Goal: Task Accomplishment & Management: Use online tool/utility

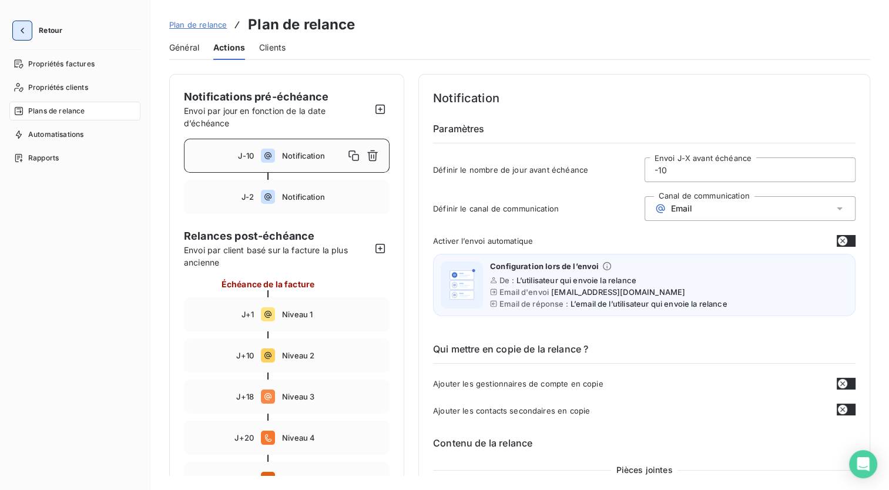
click at [20, 34] on icon "button" at bounding box center [22, 31] width 12 height 12
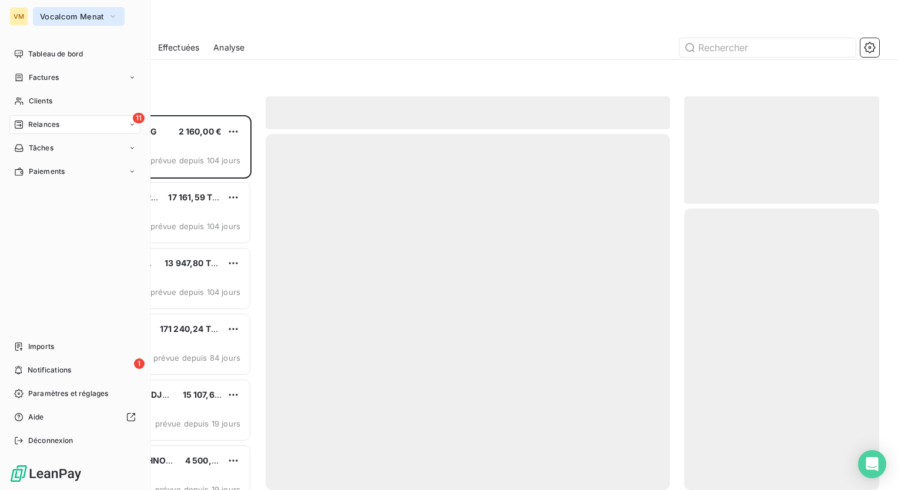
scroll to position [366, 186]
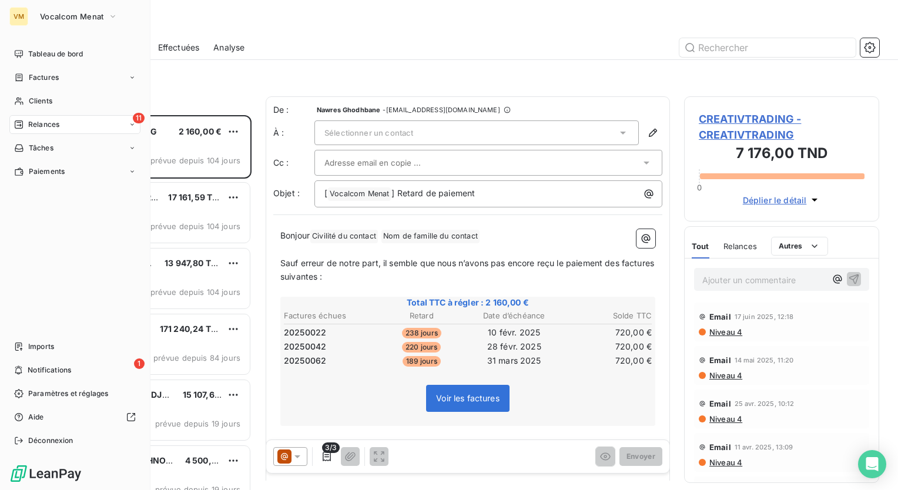
click at [61, 122] on div "11 Relances" at bounding box center [74, 124] width 131 height 19
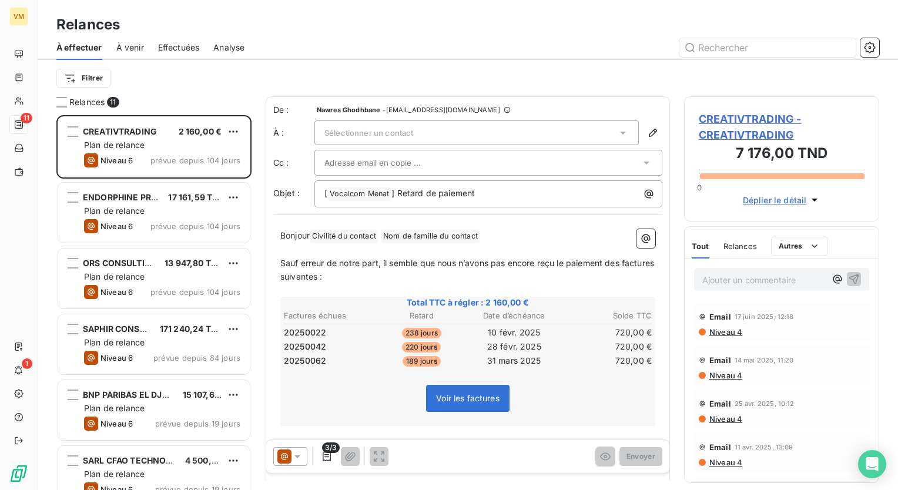
click at [214, 86] on div "Filtrer" at bounding box center [467, 78] width 823 height 22
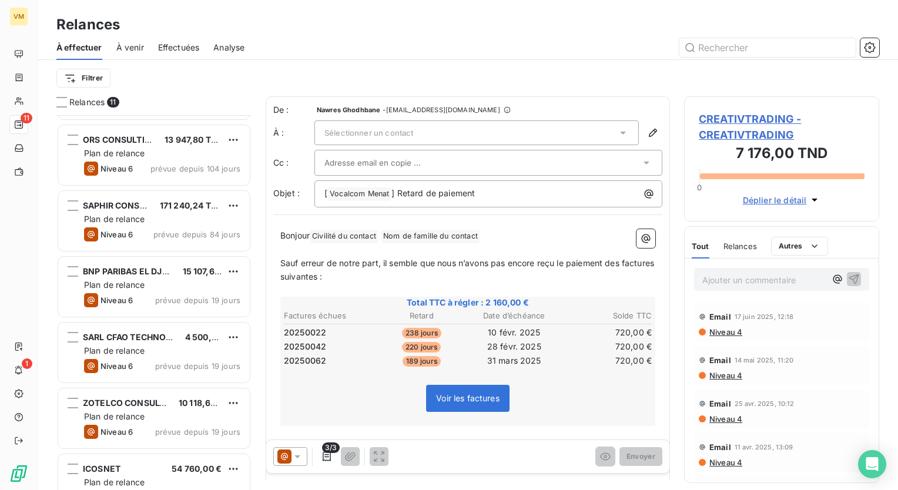
scroll to position [114, 0]
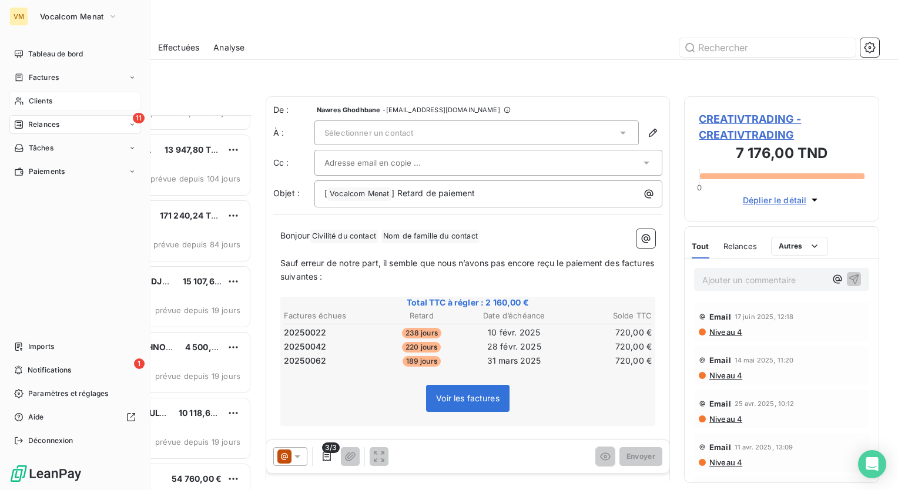
click at [24, 98] on icon at bounding box center [19, 100] width 10 height 9
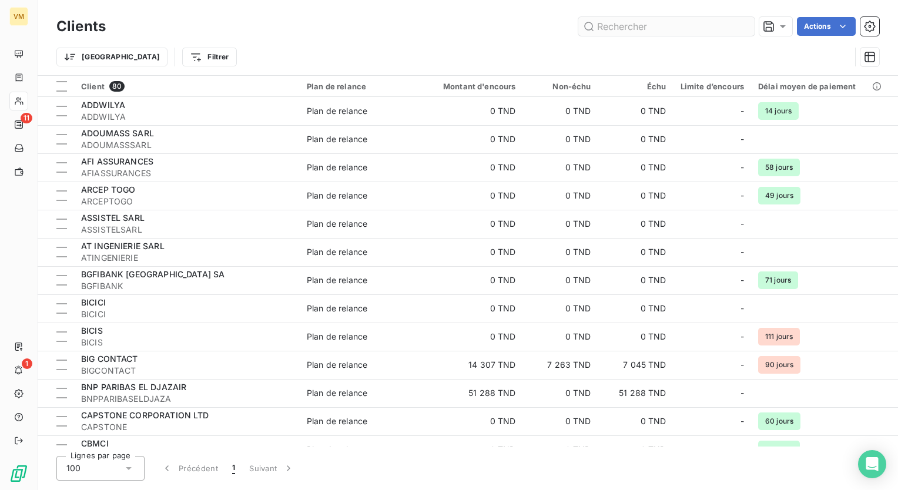
click at [624, 28] on input "text" at bounding box center [666, 26] width 176 height 19
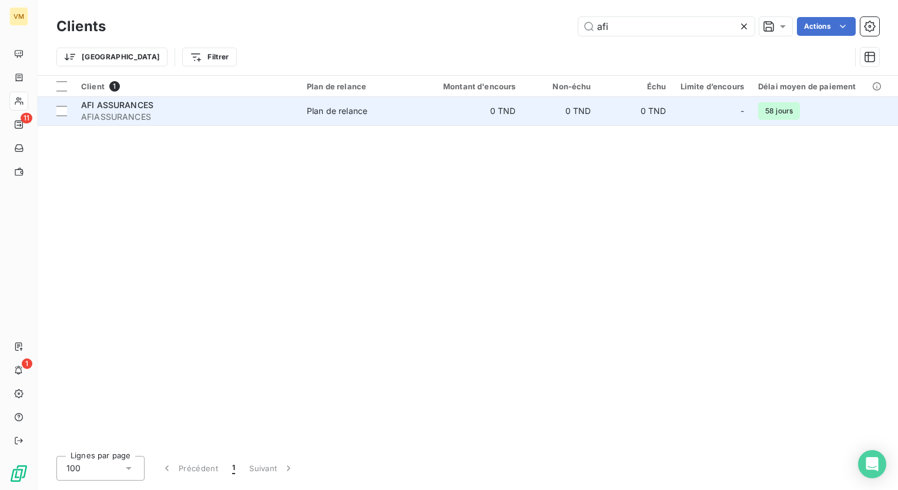
type input "afi"
click at [489, 112] on td "0 TND" at bounding box center [472, 111] width 101 height 28
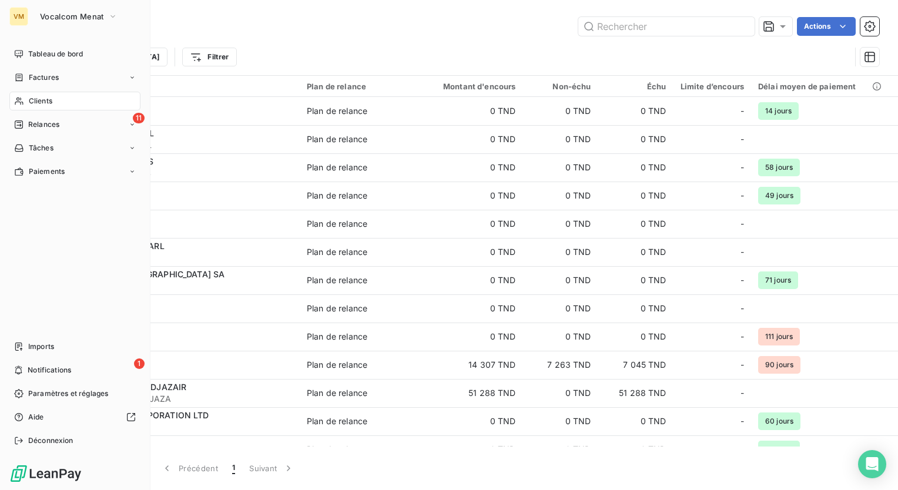
click at [6, 119] on div "VM Vocalcom Menat Tableau de bord Factures Clients 11 Relances Tâches Paiements…" at bounding box center [75, 245] width 150 height 490
click at [34, 125] on span "Relances" at bounding box center [43, 124] width 31 height 11
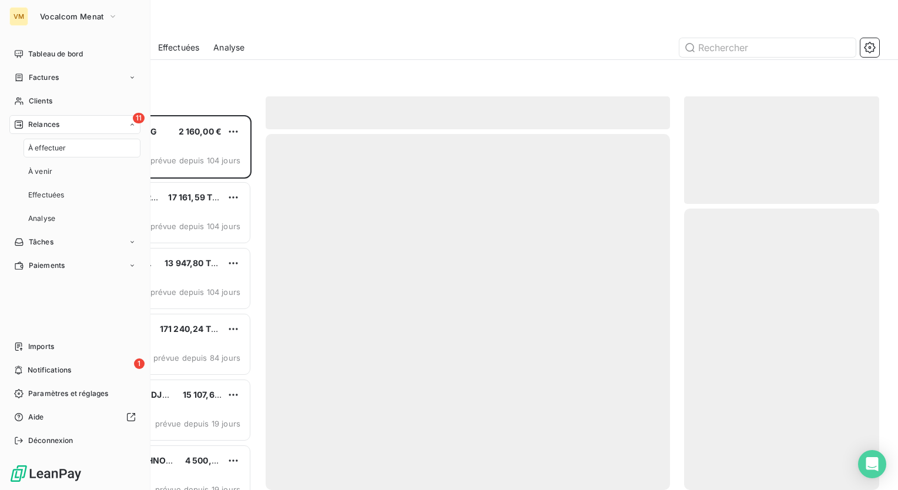
scroll to position [366, 186]
click at [45, 145] on span "À effectuer" at bounding box center [47, 148] width 38 height 11
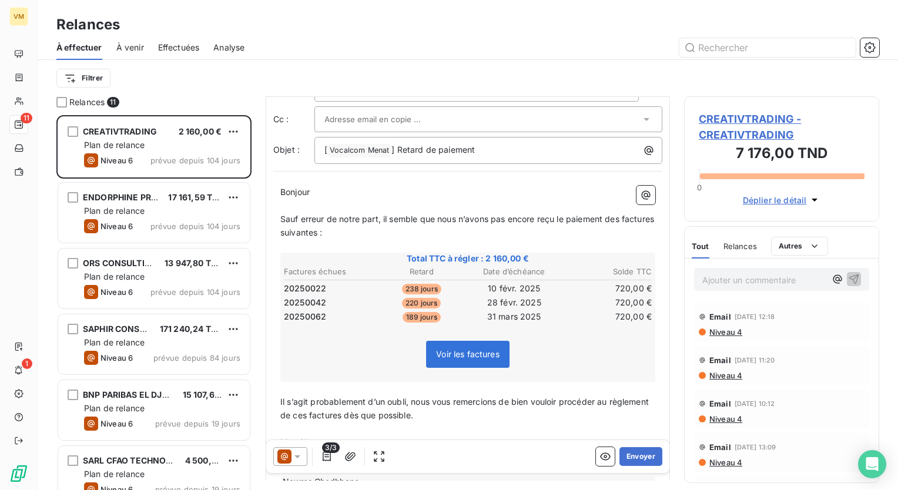
scroll to position [112, 0]
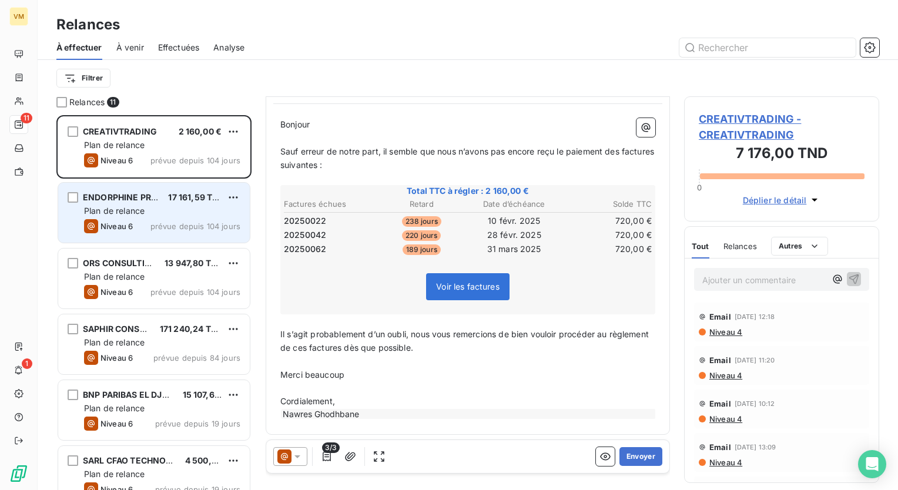
click at [152, 227] on span "prévue depuis 104 jours" at bounding box center [195, 226] width 90 height 9
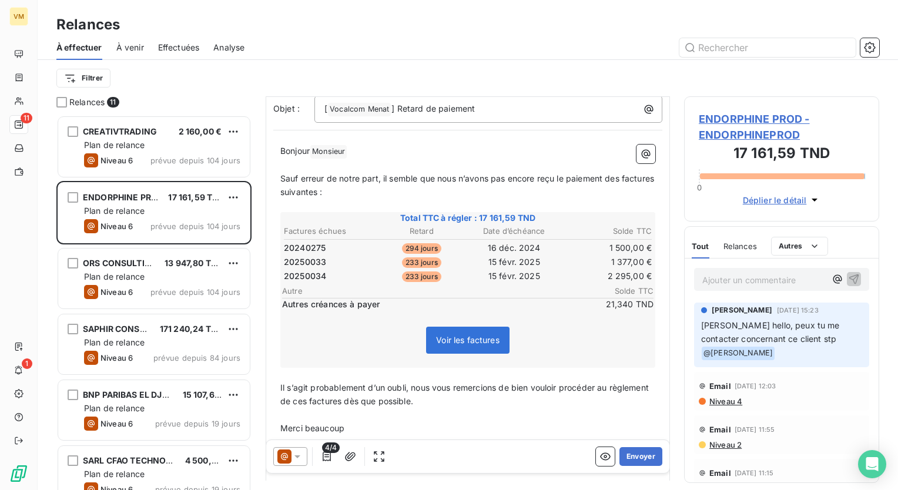
scroll to position [139, 0]
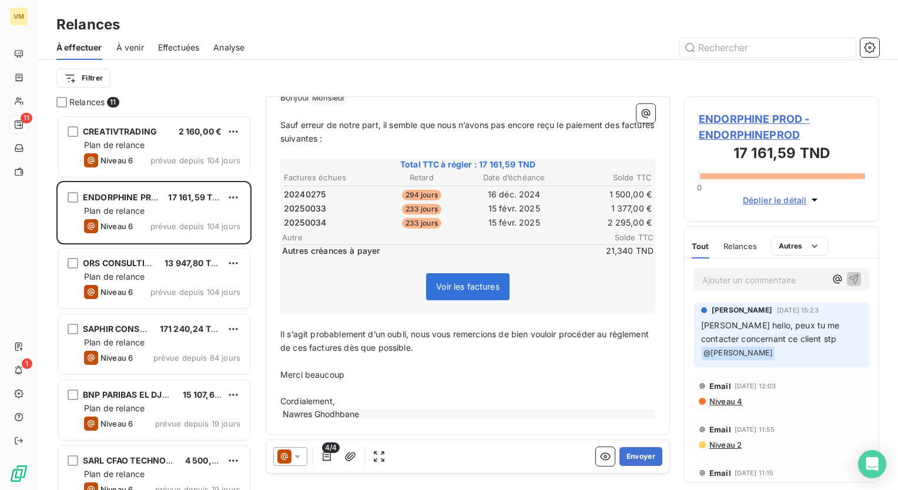
click at [298, 457] on icon at bounding box center [297, 457] width 12 height 12
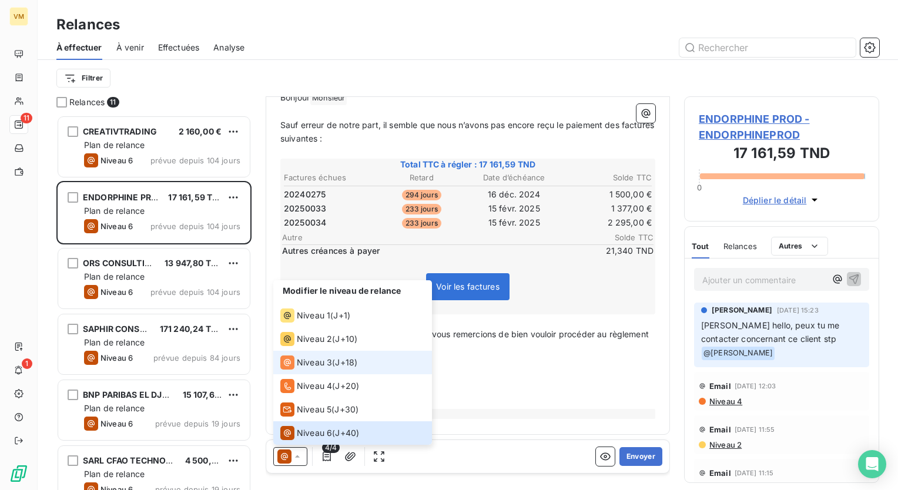
click at [326, 360] on span "Niveau 3" at bounding box center [314, 363] width 35 height 12
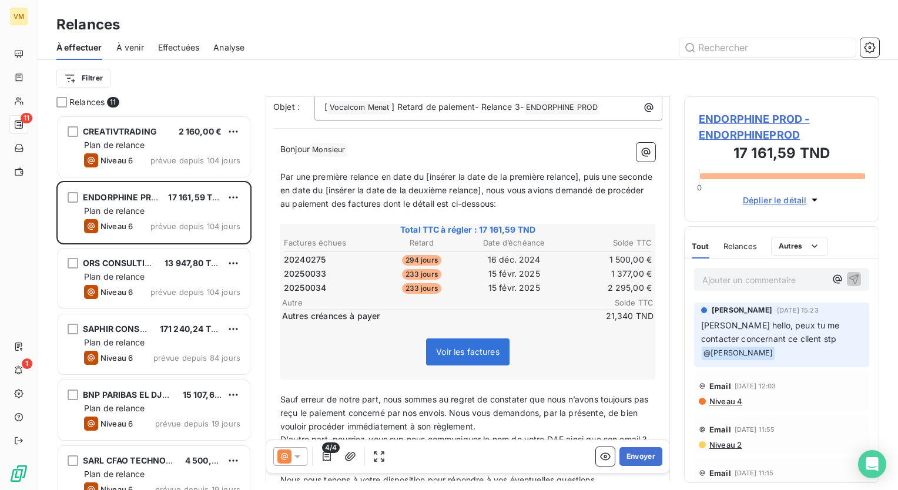
scroll to position [280, 0]
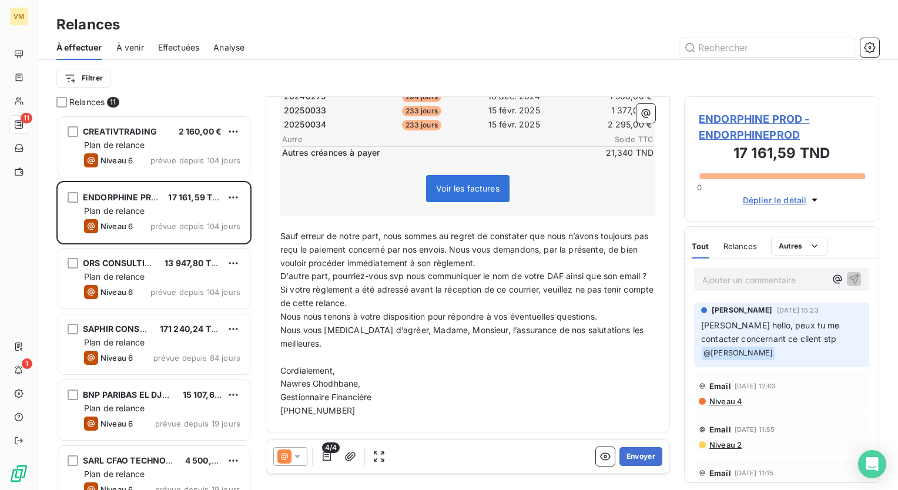
click at [301, 457] on icon at bounding box center [297, 457] width 12 height 12
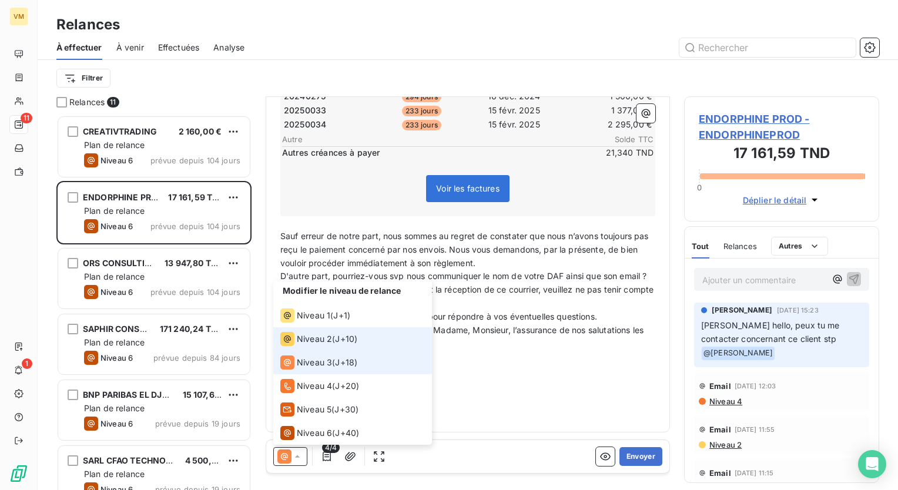
click at [321, 347] on li "Niveau 2 ( J+10 )" at bounding box center [352, 339] width 159 height 24
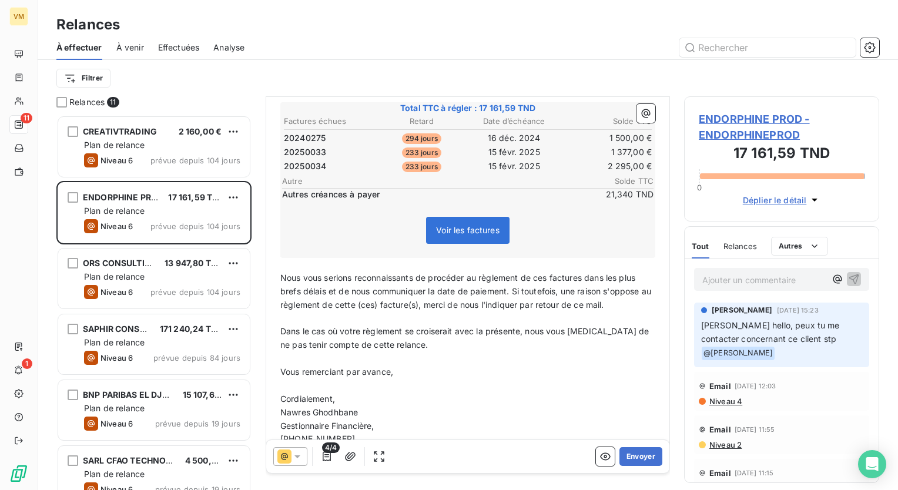
scroll to position [240, 0]
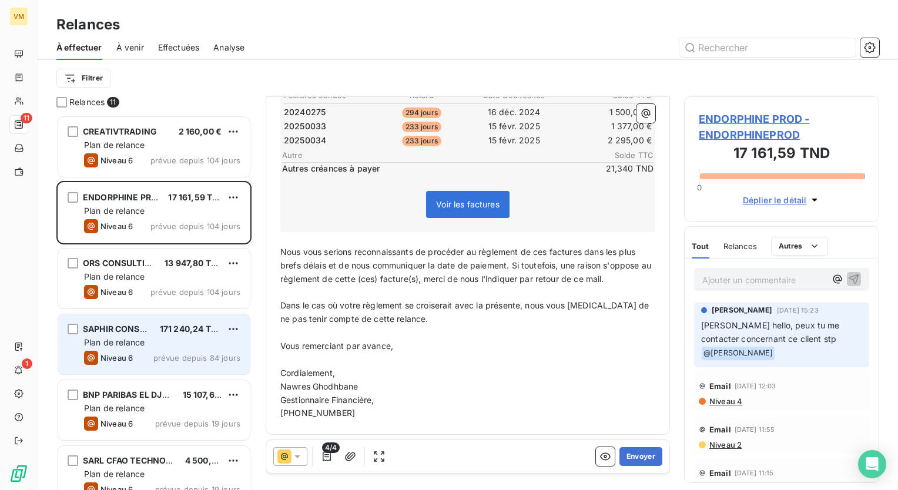
drag, startPoint x: 409, startPoint y: 344, endPoint x: 245, endPoint y: 341, distance: 164.0
click at [245, 341] on div "Relances 11 CREATIVTRADING 2 160,00 € Plan de relance Niveau 6 prévue depuis 10…" at bounding box center [468, 293] width 860 height 394
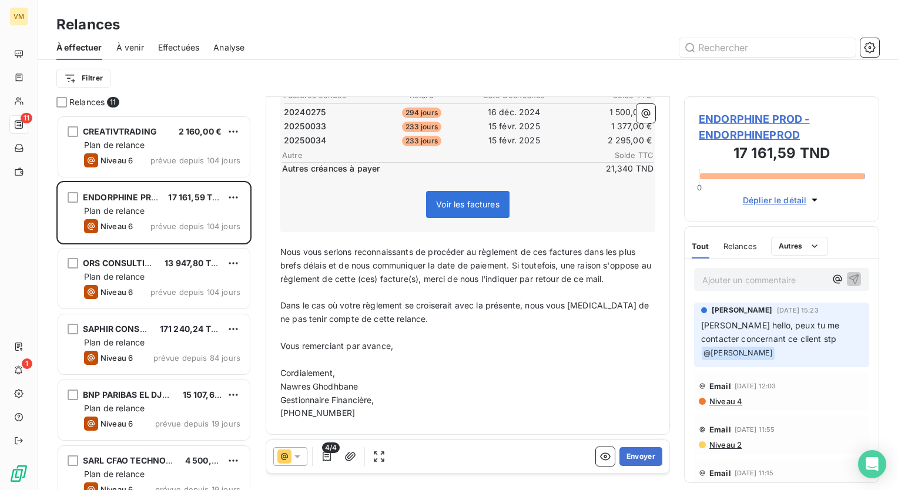
copy span "Vous remerciant par avance,"
click at [331, 457] on icon "button" at bounding box center [327, 457] width 12 height 12
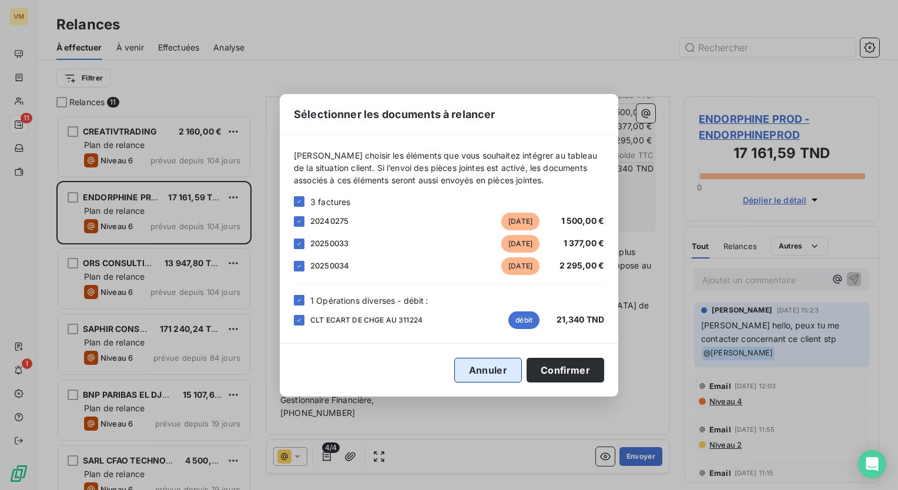
drag, startPoint x: 507, startPoint y: 375, endPoint x: 498, endPoint y: 376, distance: 8.8
click at [506, 374] on button "Annuler" at bounding box center [488, 370] width 68 height 25
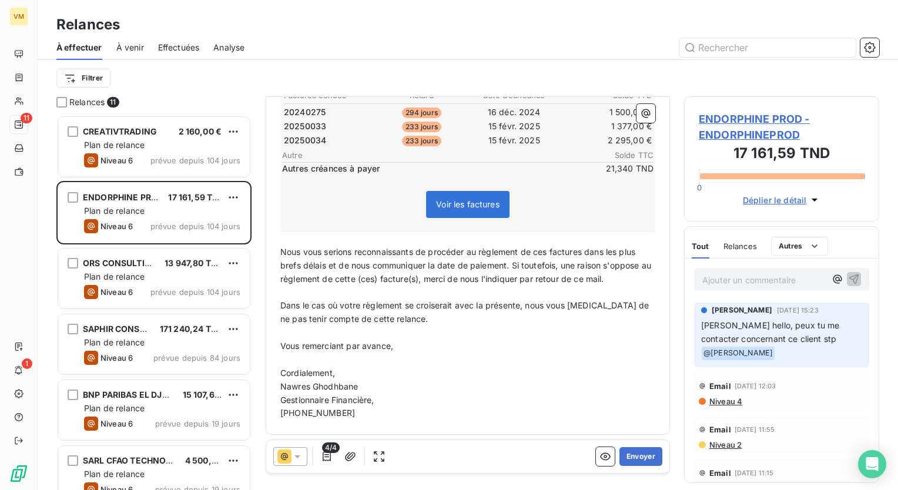
click at [296, 462] on icon at bounding box center [297, 457] width 12 height 12
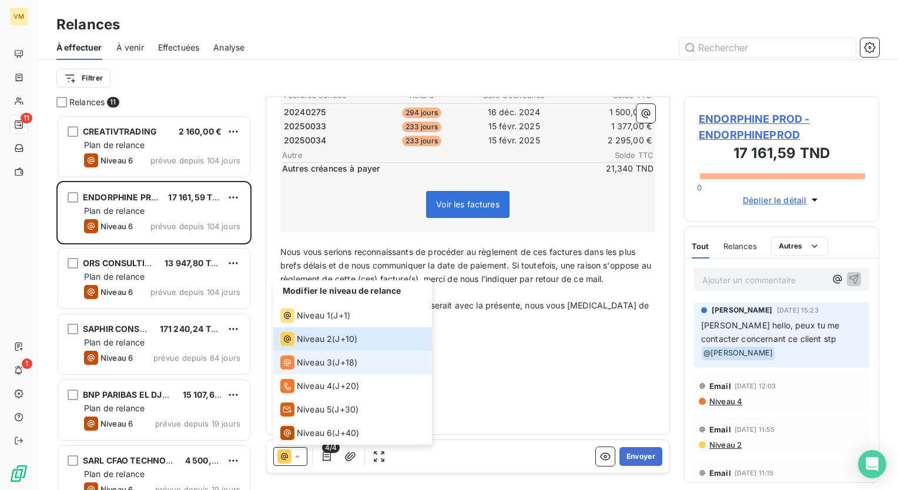
click at [323, 363] on span "Niveau 3" at bounding box center [314, 363] width 35 height 12
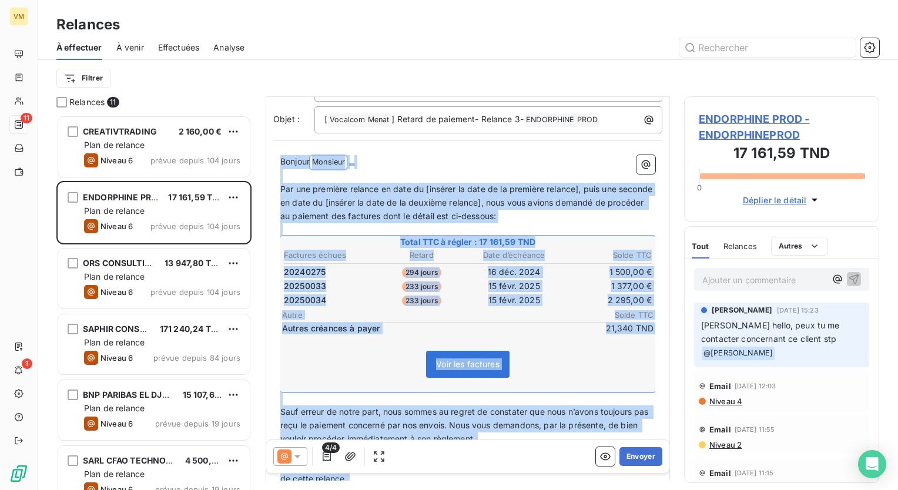
scroll to position [280, 0]
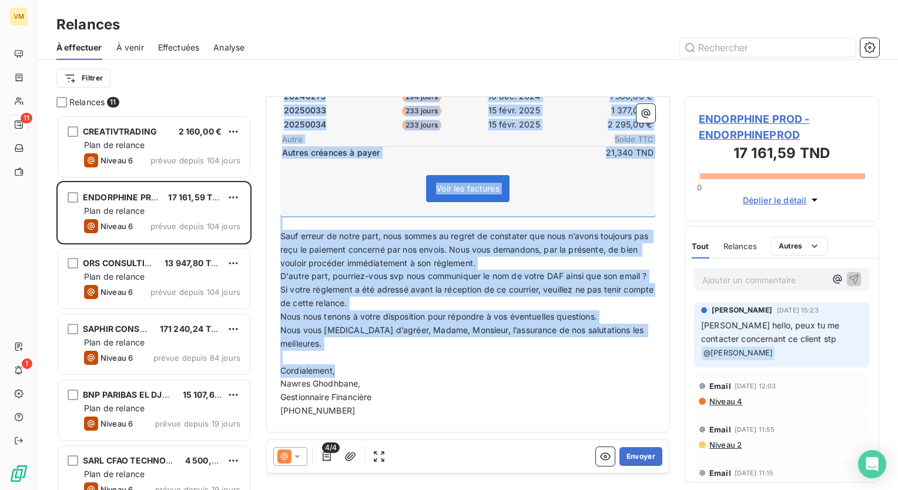
drag, startPoint x: 282, startPoint y: 252, endPoint x: 424, endPoint y: 405, distance: 208.8
click at [424, 405] on div "Bonjour Monsieur ﻿ ﻿ ﻿ ﻿ Par une première relance en date du [insérer la date d…" at bounding box center [467, 198] width 375 height 438
copy div "Loremip Dolorsit ﻿ ﻿ ﻿ ﻿ Ame con adipisci elitsed do eius te [incidid ut labo e…"
click at [415, 393] on p "Gestionnaire Financière" at bounding box center [467, 398] width 375 height 14
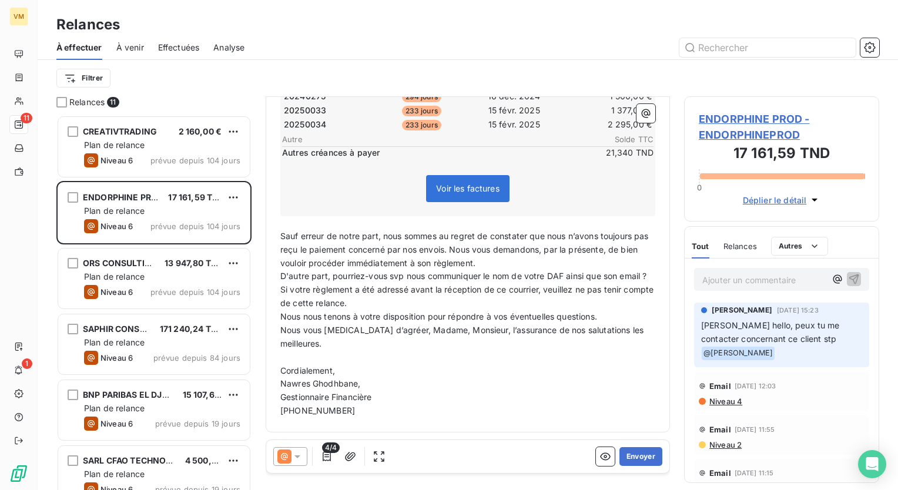
click at [299, 460] on icon at bounding box center [297, 457] width 12 height 12
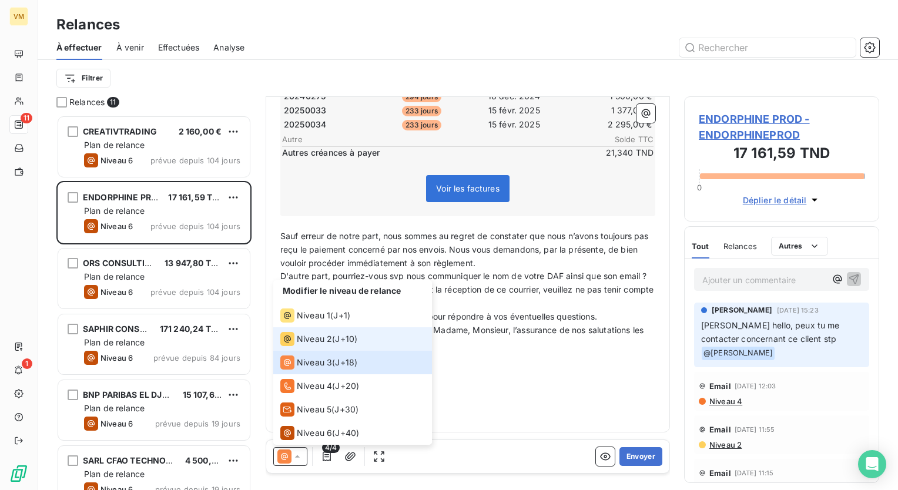
click at [318, 346] on div "Niveau 2" at bounding box center [306, 339] width 52 height 14
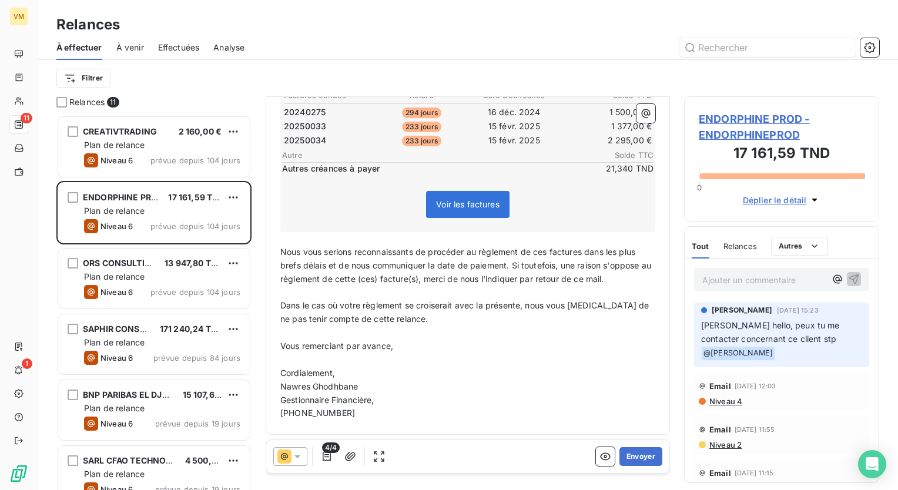
drag, startPoint x: 434, startPoint y: 344, endPoint x: 253, endPoint y: 344, distance: 181.0
click at [253, 344] on div "Relances 11 CREATIVTRADING 2 160,00 € Plan de relance Niveau 6 prévue depuis 10…" at bounding box center [468, 293] width 860 height 394
copy span "Vous remerciant par avance,"
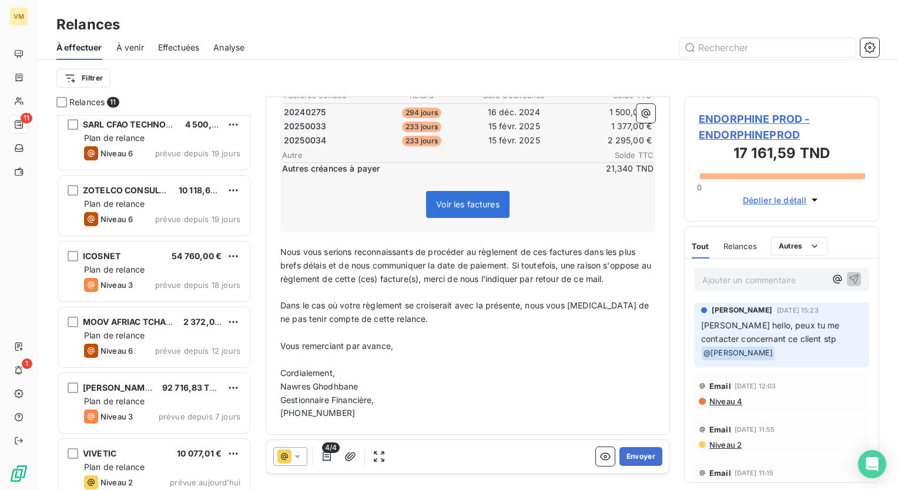
scroll to position [349, 0]
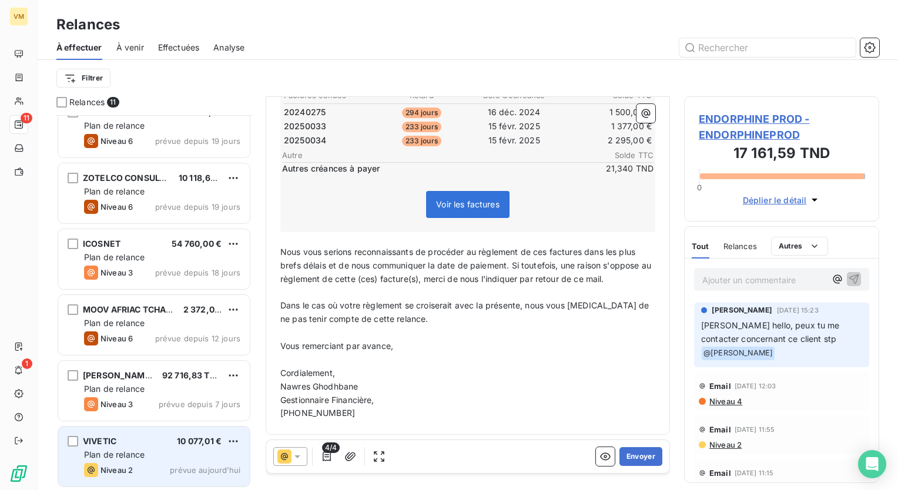
click at [143, 446] on div "VIVETIC 10 077,01 € Plan de relance Niveau 2 prévue [DATE]" at bounding box center [154, 457] width 192 height 60
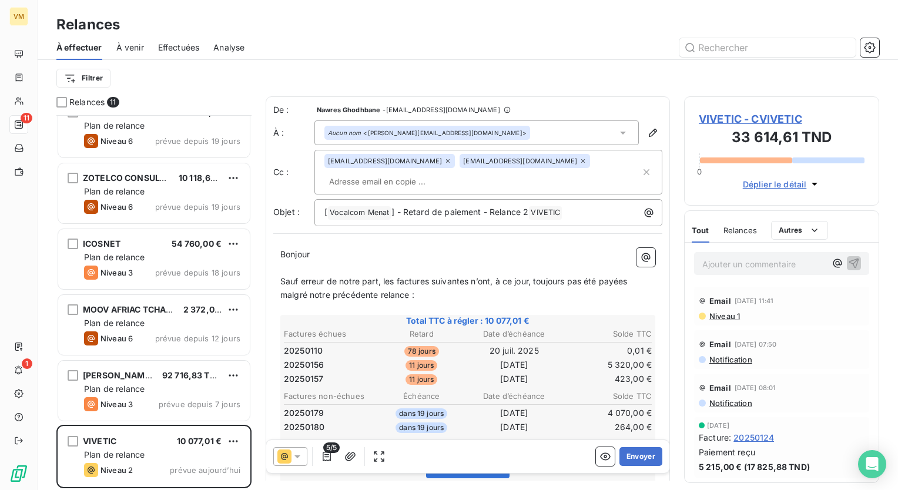
click at [190, 46] on span "Effectuées" at bounding box center [179, 48] width 42 height 12
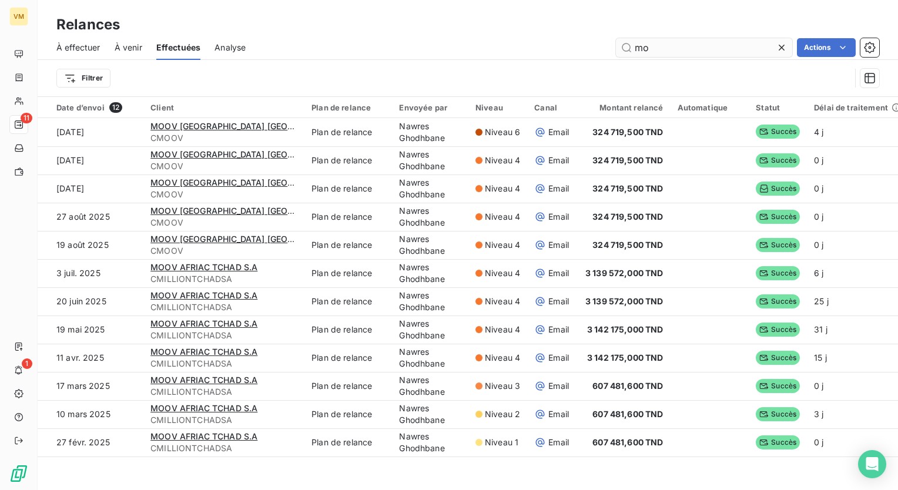
type input "m"
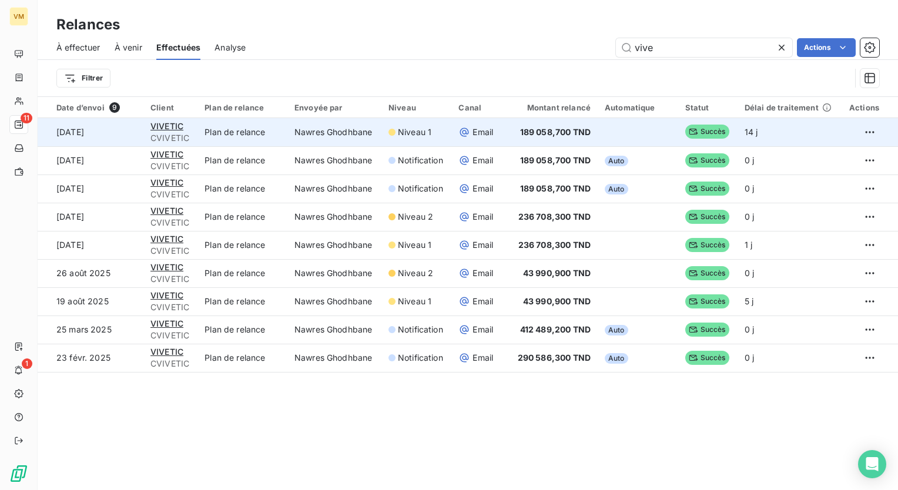
type input "vive"
click at [264, 140] on td "Plan de relance" at bounding box center [242, 132] width 90 height 28
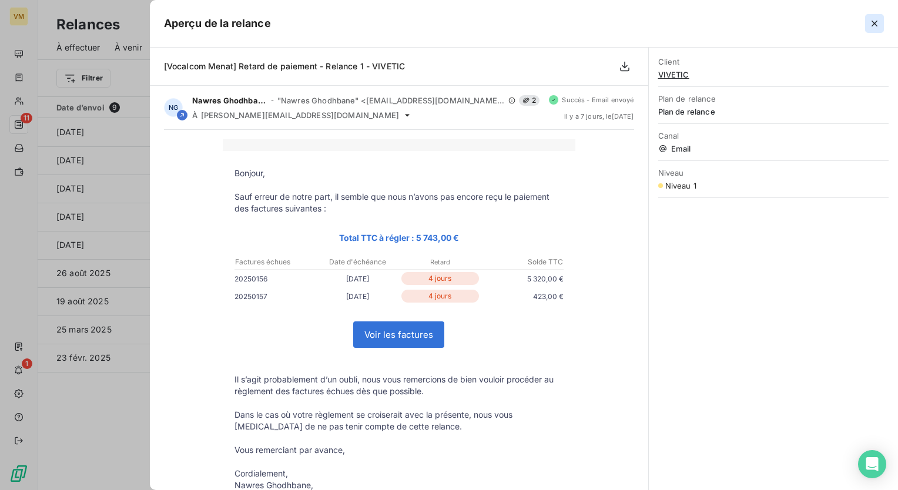
click at [876, 26] on icon "button" at bounding box center [875, 24] width 12 height 12
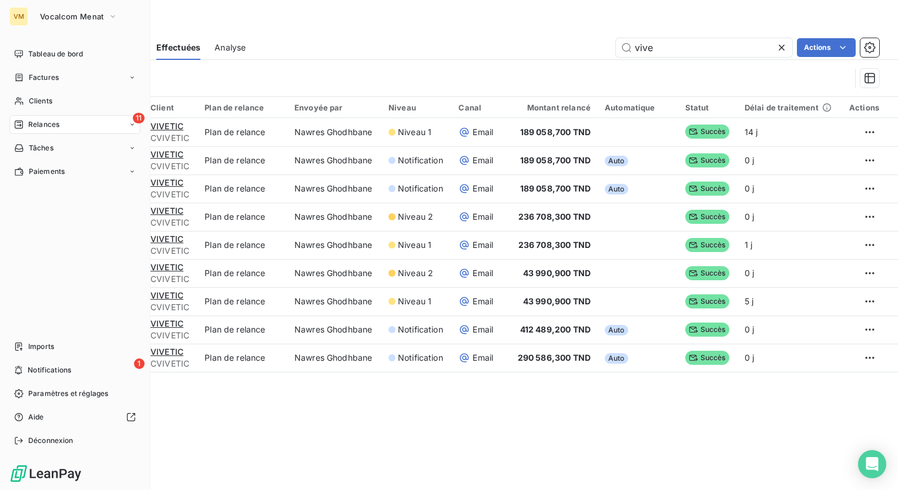
click at [45, 128] on span "Relances" at bounding box center [43, 124] width 31 height 11
click at [56, 196] on span "Effectuées" at bounding box center [46, 195] width 36 height 11
click at [41, 125] on span "Relances" at bounding box center [43, 124] width 31 height 11
click at [62, 145] on span "À effectuer" at bounding box center [47, 148] width 38 height 11
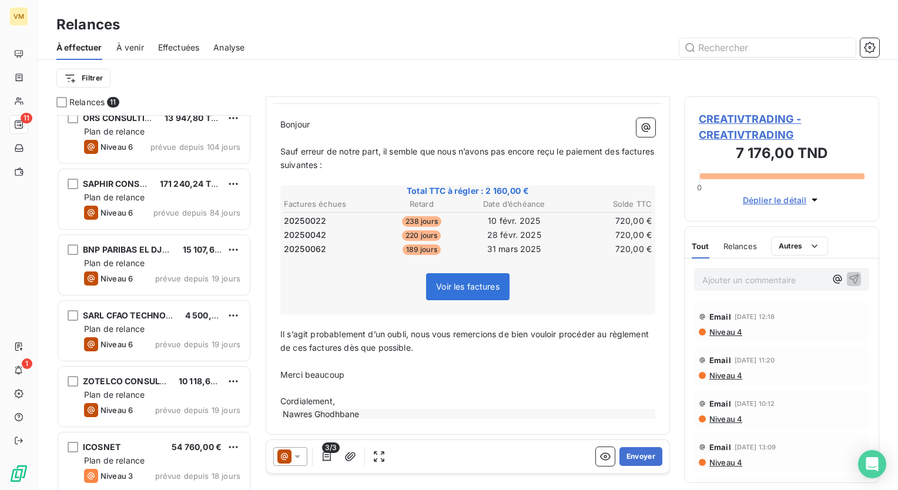
scroll to position [349, 0]
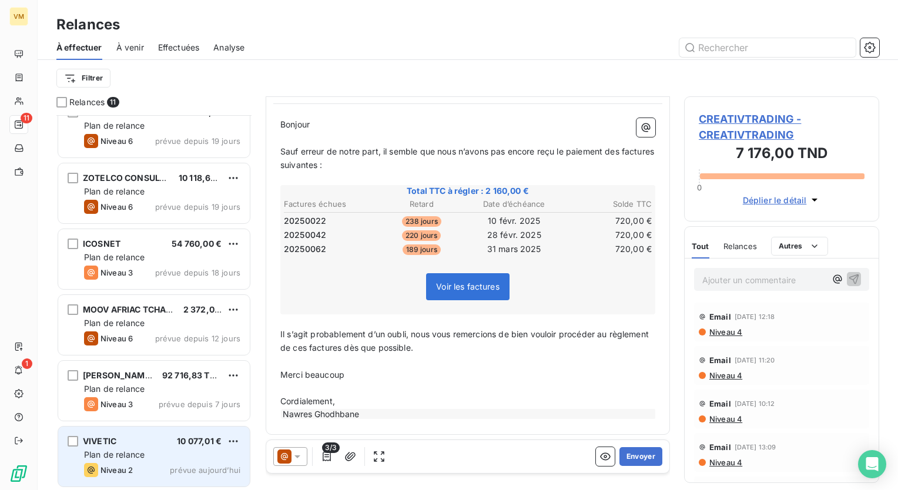
click at [158, 461] on div "VIVETIC 10 077,01 € Plan de relance Niveau 2 prévue [DATE]" at bounding box center [154, 457] width 192 height 60
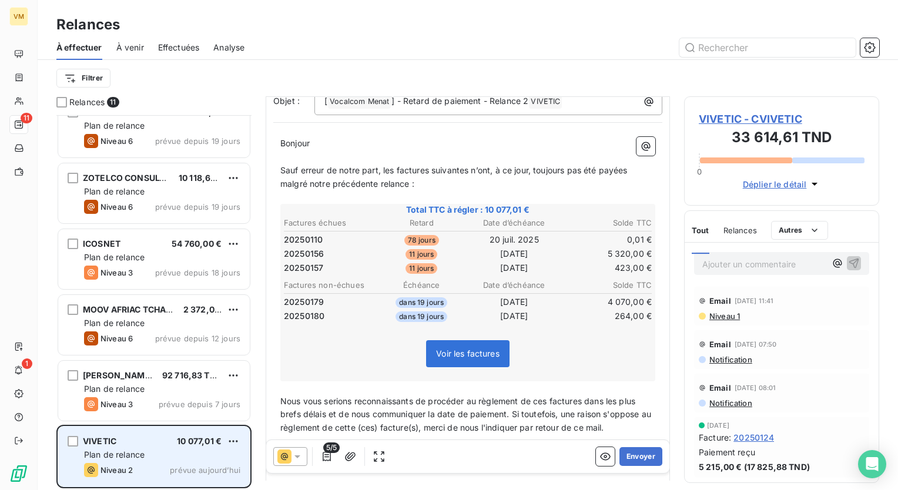
scroll to position [69, 0]
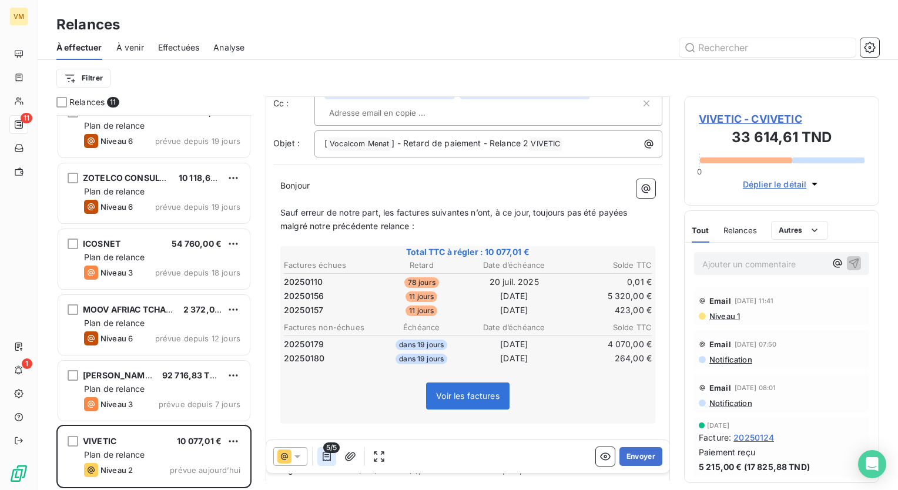
click at [331, 454] on icon "button" at bounding box center [327, 457] width 12 height 12
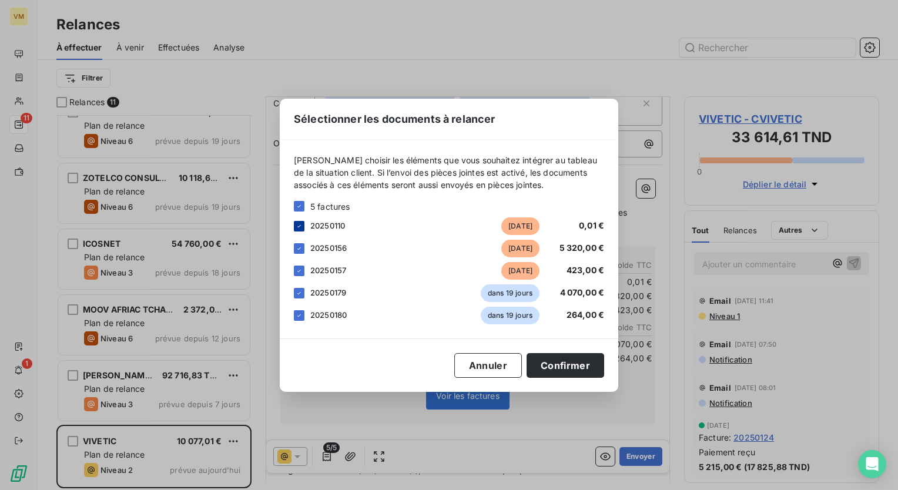
click at [299, 223] on icon at bounding box center [299, 226] width 7 height 7
click at [297, 291] on icon at bounding box center [299, 293] width 7 height 7
click at [301, 316] on icon at bounding box center [299, 315] width 7 height 7
drag, startPoint x: 561, startPoint y: 372, endPoint x: 548, endPoint y: 371, distance: 12.4
click at [561, 372] on button "Confirmer" at bounding box center [566, 365] width 78 height 25
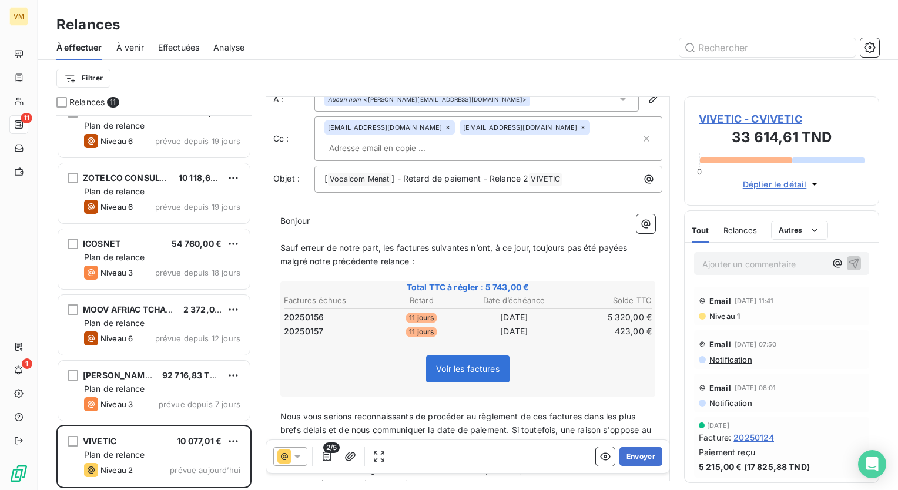
scroll to position [0, 0]
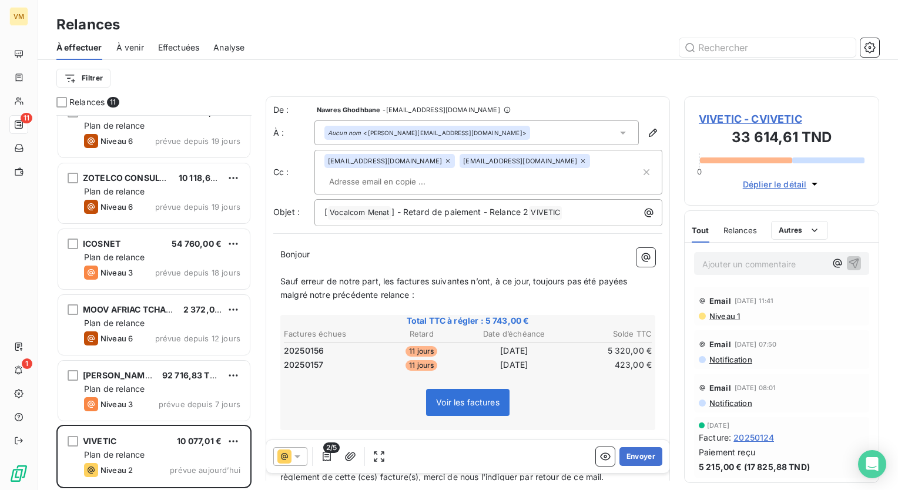
click at [617, 133] on icon at bounding box center [623, 133] width 12 height 12
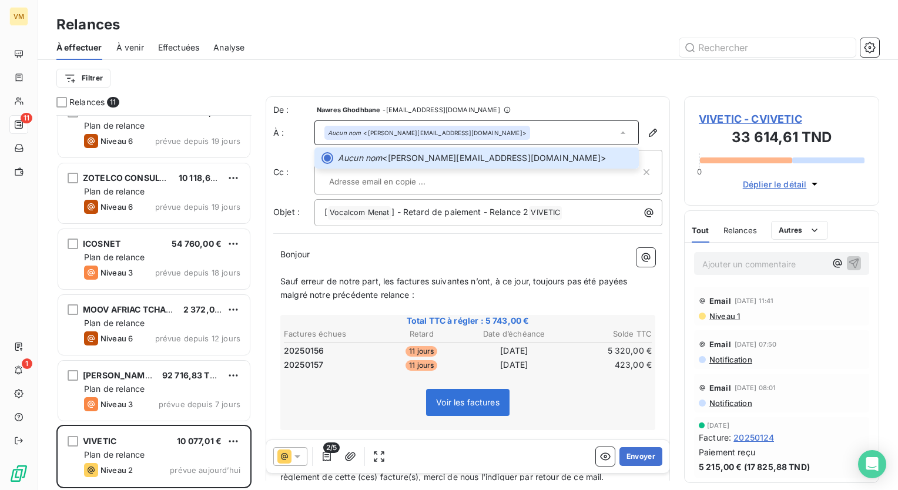
click at [490, 253] on p "Bonjour ﻿ ﻿ ﻿" at bounding box center [467, 255] width 375 height 14
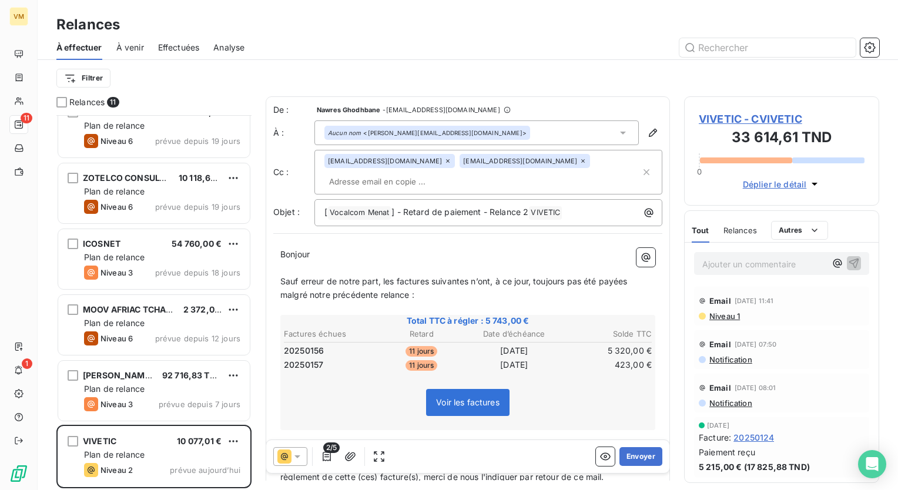
click at [310, 257] on span "Bonjour" at bounding box center [294, 254] width 29 height 10
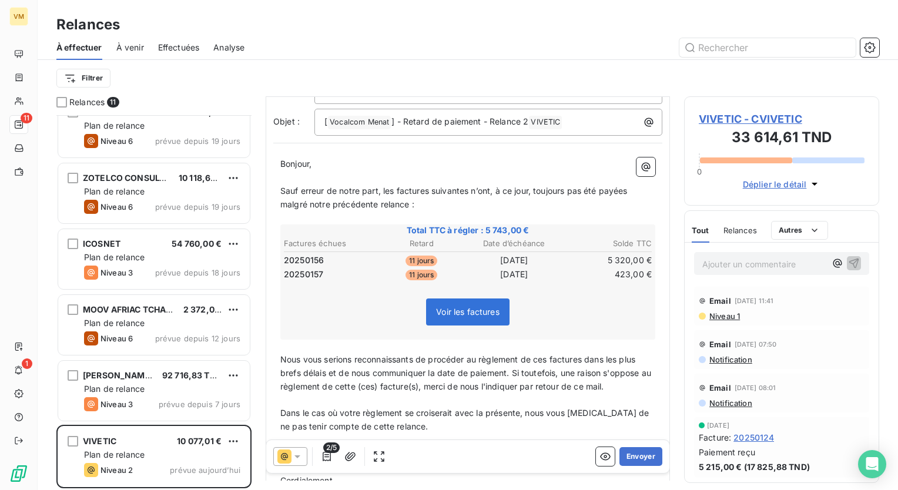
scroll to position [119, 0]
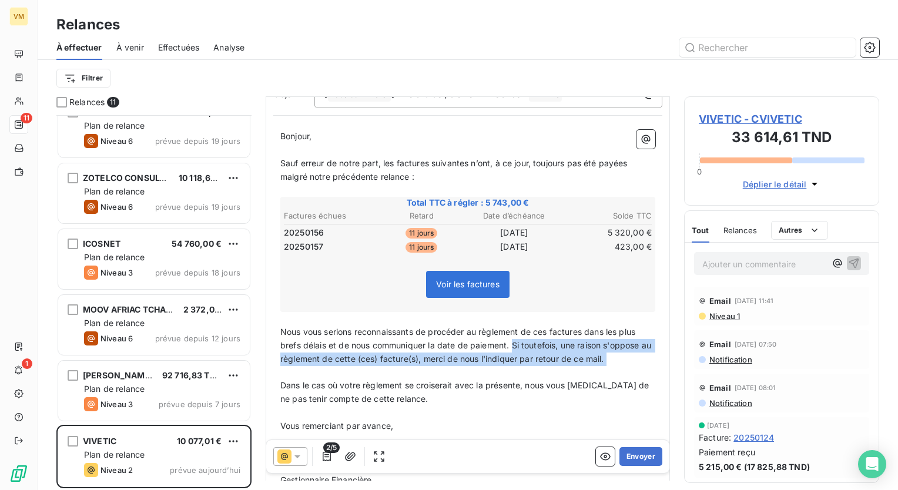
drag, startPoint x: 515, startPoint y: 342, endPoint x: 545, endPoint y: 366, distance: 38.6
click at [545, 366] on div "Bonjour, ﻿ ﻿ ﻿ ﻿ Sauf erreur de notre part, les factures suivantes n’ont, à ce …" at bounding box center [467, 315] width 375 height 370
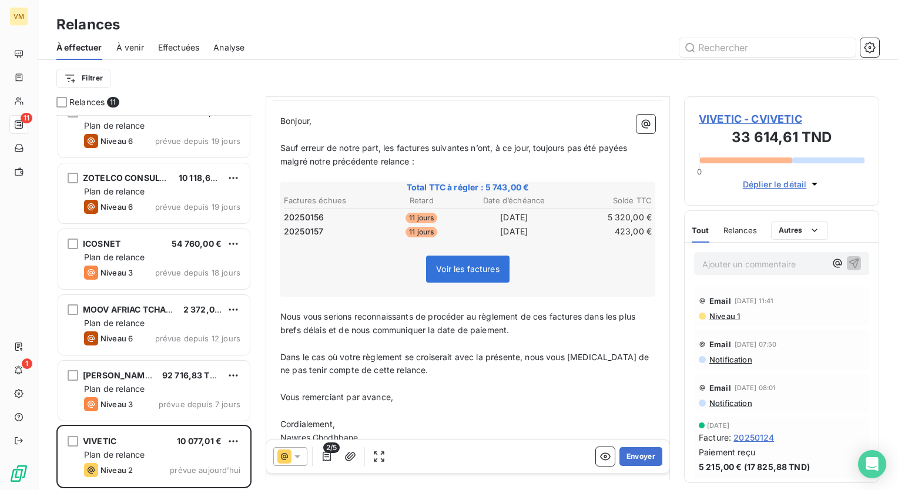
scroll to position [0, 0]
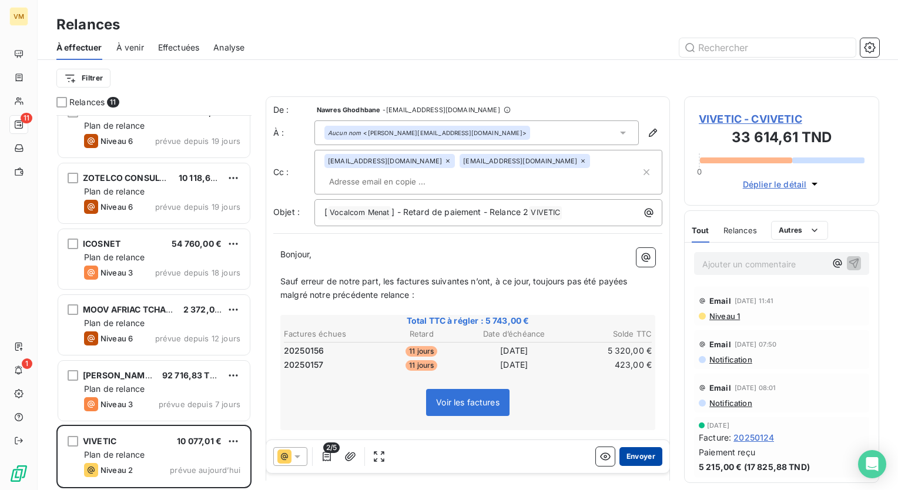
click at [636, 454] on button "Envoyer" at bounding box center [640, 456] width 43 height 19
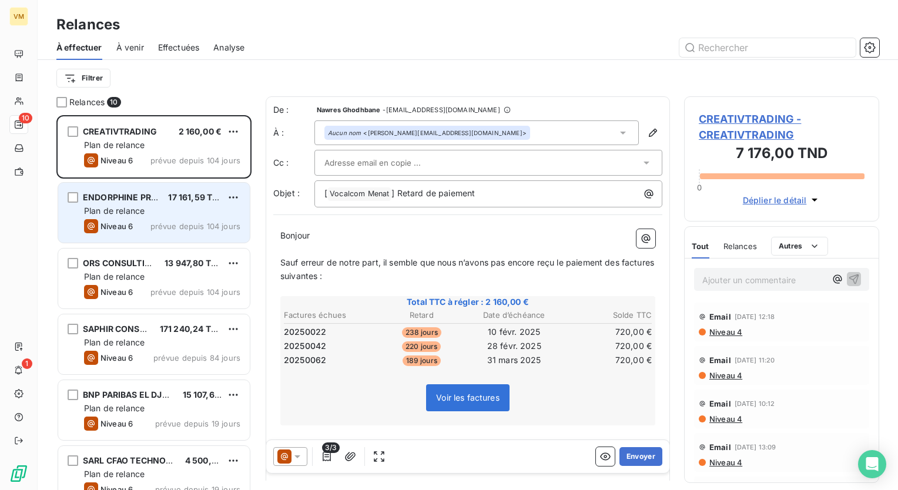
click at [139, 220] on div "Niveau 6 prévue depuis 104 jours" at bounding box center [162, 226] width 156 height 14
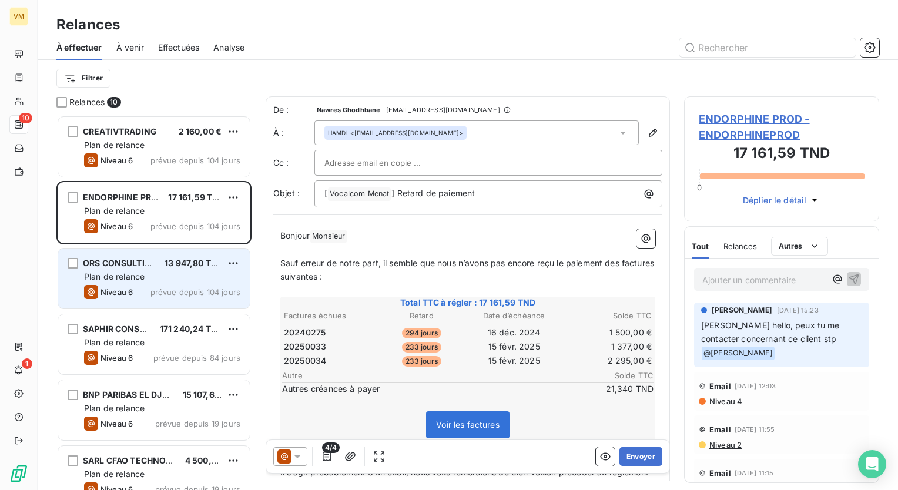
click at [139, 263] on span "ORS CONSULTING" at bounding box center [120, 263] width 75 height 10
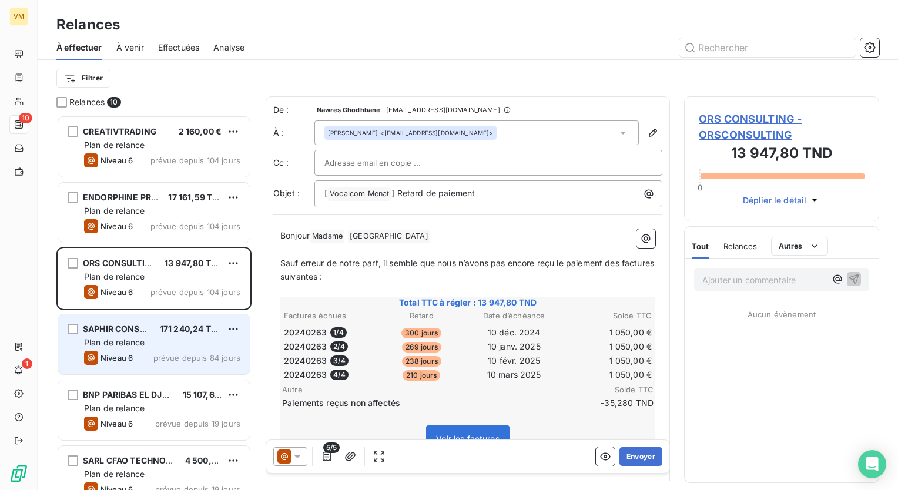
click at [154, 335] on div "SAPHIR CONSEIL 171 240,24 TND Plan de relance Niveau 6 prévue depuis 84 jours" at bounding box center [154, 344] width 192 height 60
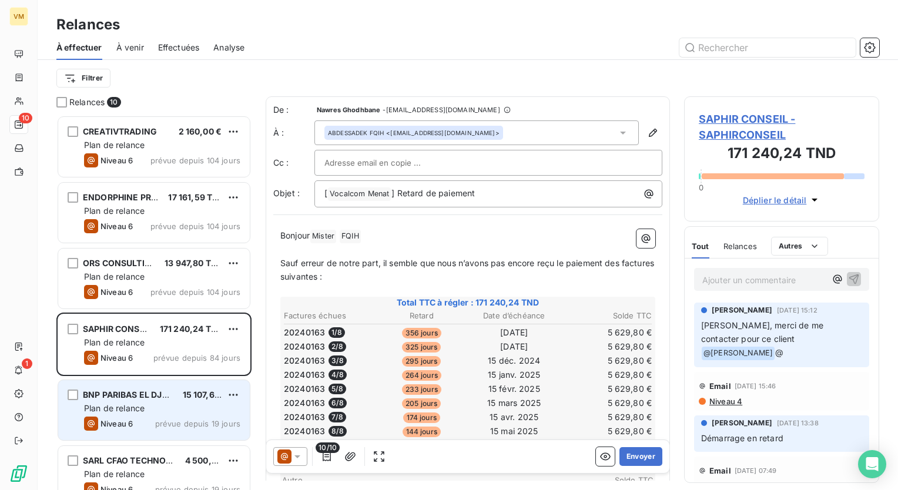
click at [162, 415] on div "BNP PARIBAS EL DJAZAIR 15 107,68 € Plan de relance Niveau 6 prévue depuis 19 jo…" at bounding box center [154, 410] width 192 height 60
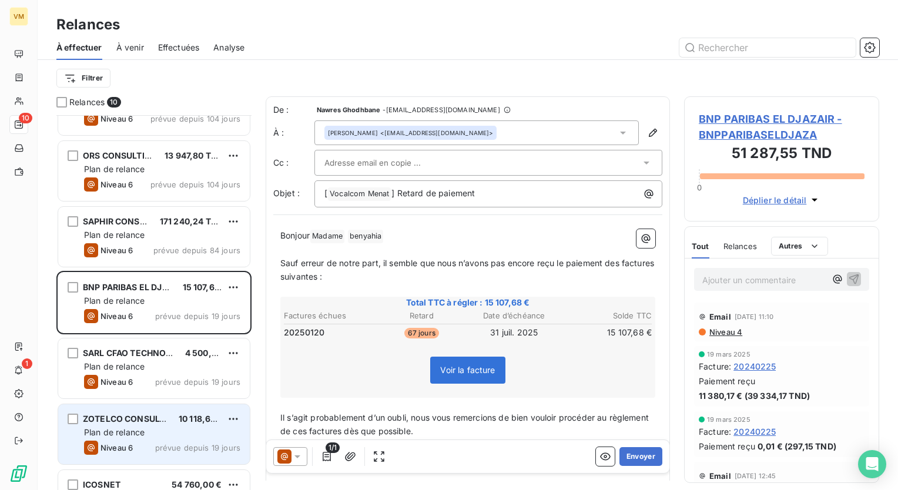
scroll to position [118, 0]
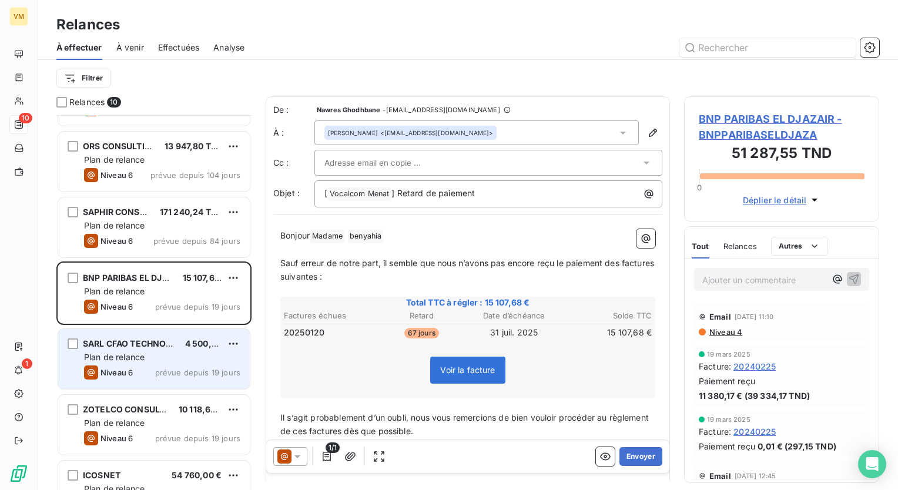
click at [137, 380] on div "SARL CFAO TECHNOLOGIES 4 500,00 € Plan de relance Niveau 6 prévue depuis 19 jou…" at bounding box center [154, 359] width 192 height 60
